Goal: Task Accomplishment & Management: Complete application form

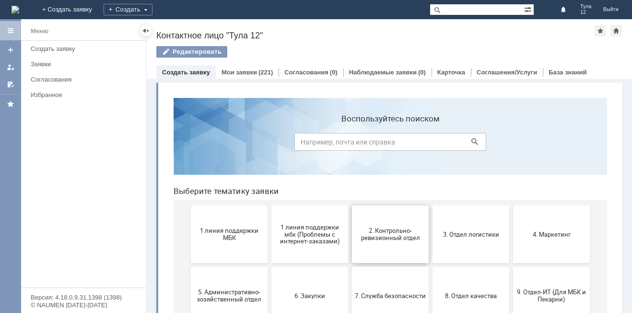
click at [374, 251] on button "2. Контрольно-ревизионный отдел" at bounding box center [390, 234] width 77 height 58
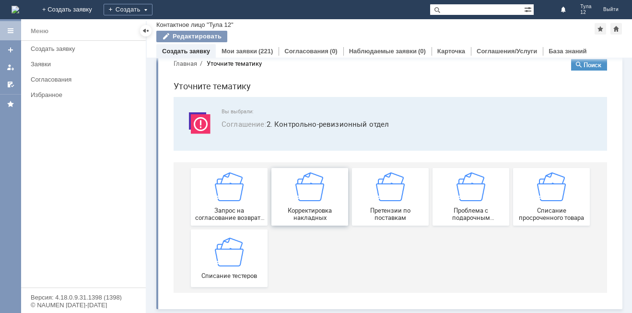
scroll to position [18, 0]
click at [335, 219] on span "Корректировка накладных" at bounding box center [309, 214] width 71 height 14
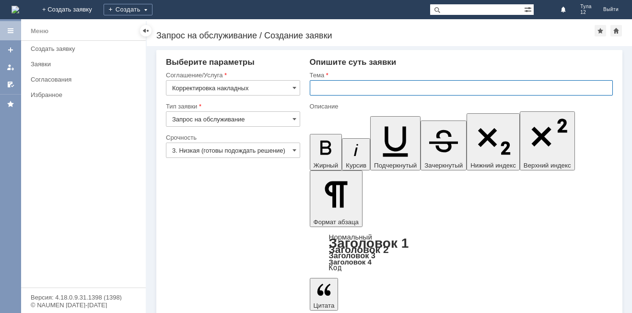
click at [347, 86] on input "text" at bounding box center [461, 87] width 303 height 15
type input "Поставка товара"
click at [298, 148] on input "3. Низкая (готовы подождать решение)" at bounding box center [233, 149] width 134 height 15
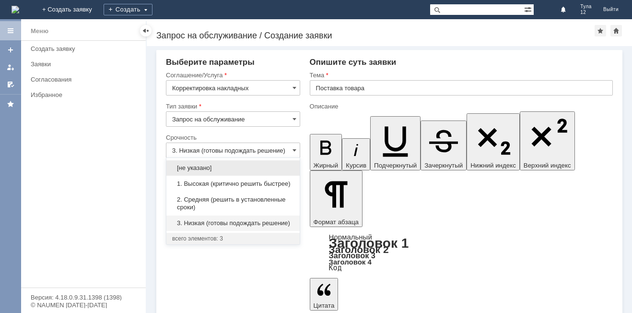
click at [248, 186] on span "1. Высокая (критично решить быстрее)" at bounding box center [233, 184] width 122 height 8
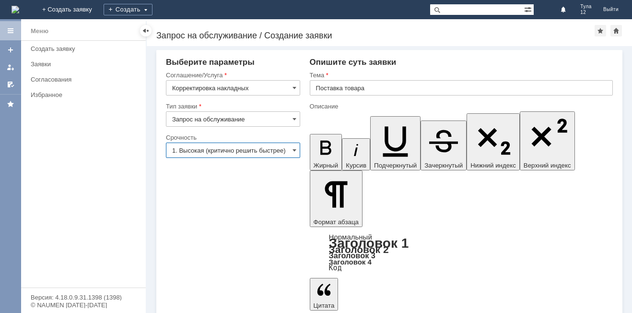
type input "1. Высокая (критично решить быстрее)"
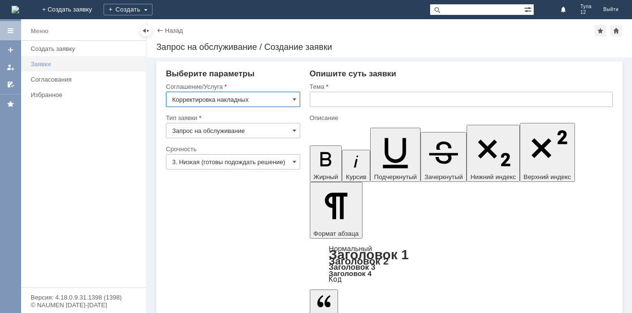
click at [48, 64] on div "Заявки" at bounding box center [85, 63] width 109 height 7
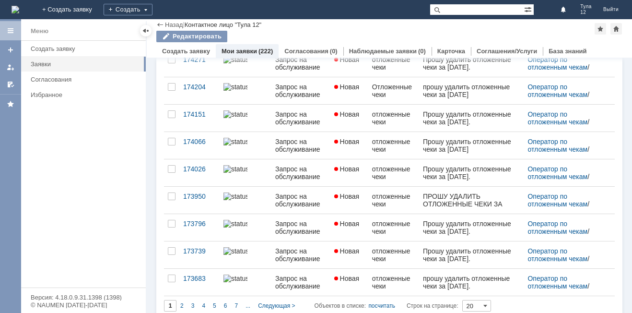
scroll to position [375, 0]
